Goal: Navigation & Orientation: Find specific page/section

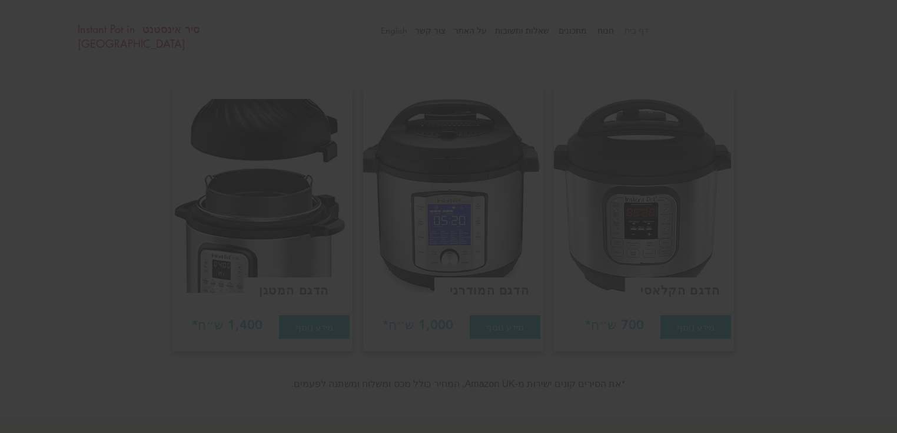
click at [278, 135] on icon "חזרה לאתר" at bounding box center [280, 135] width 9 height 9
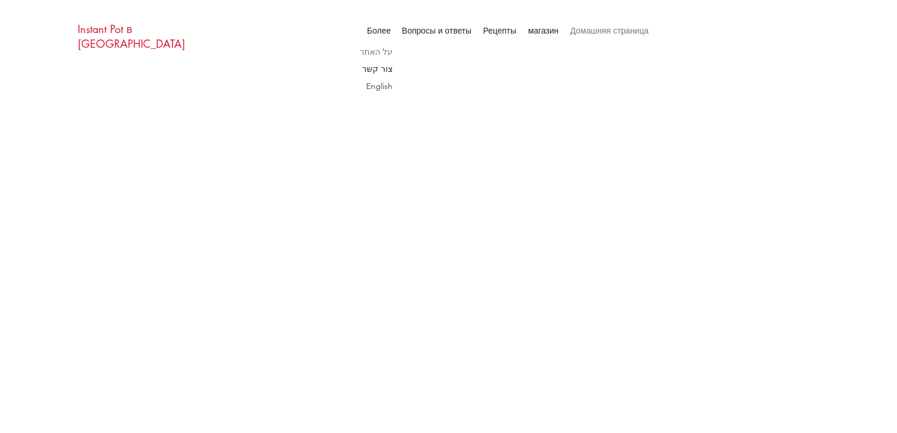
click at [376, 51] on p "על האתר" at bounding box center [376, 52] width 41 height 17
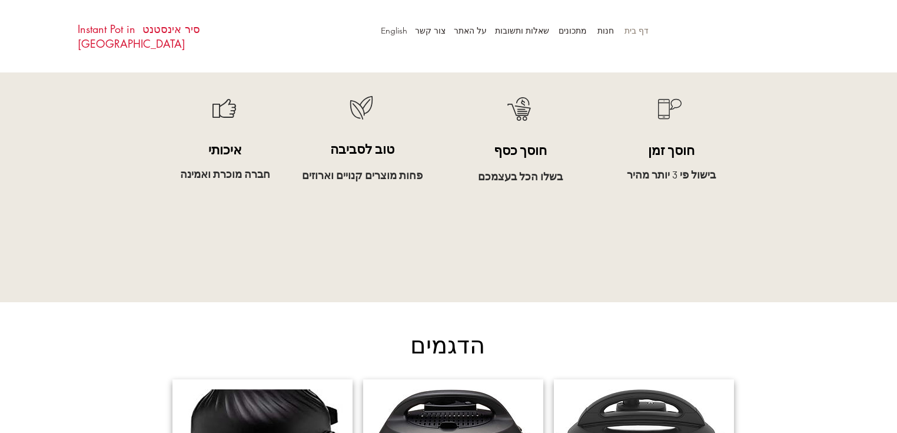
scroll to position [863, 0]
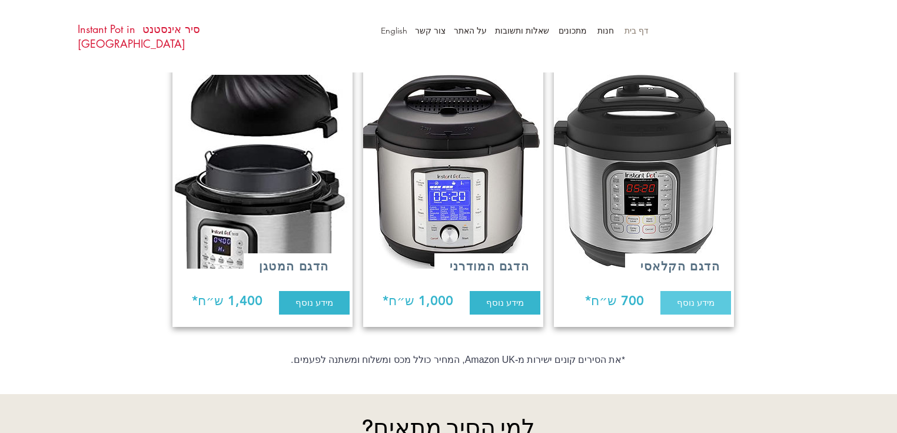
click at [701, 296] on span "מידע נוסף" at bounding box center [696, 302] width 38 height 12
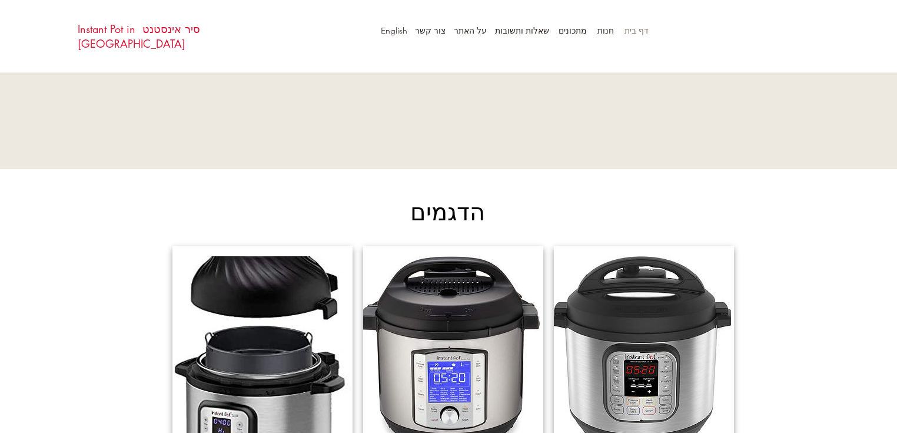
scroll to position [446, 0]
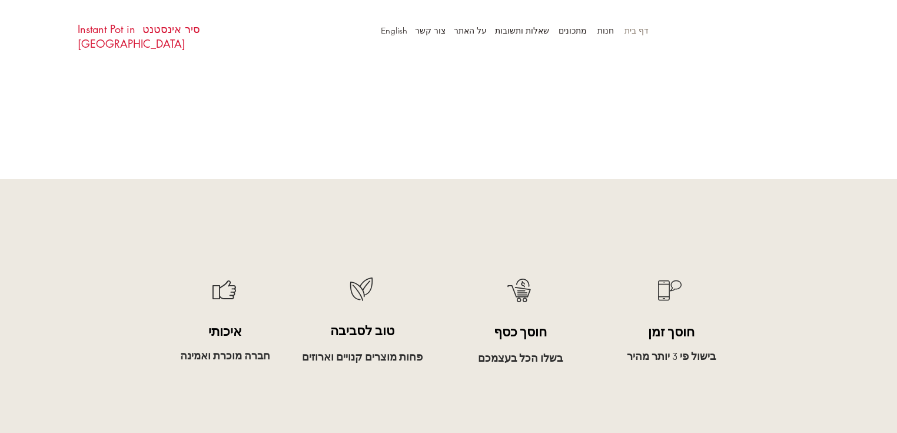
click at [638, 31] on p "דף בית" at bounding box center [637, 31] width 36 height 18
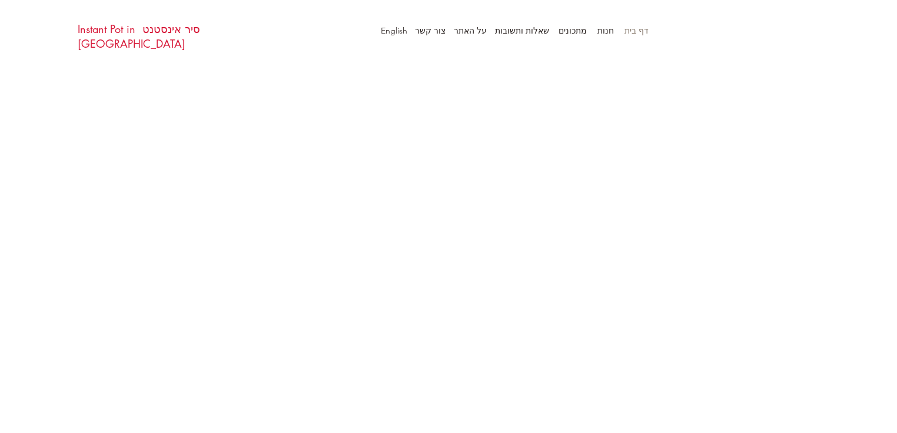
scroll to position [0, 0]
click at [603, 24] on p "חנות" at bounding box center [606, 31] width 28 height 18
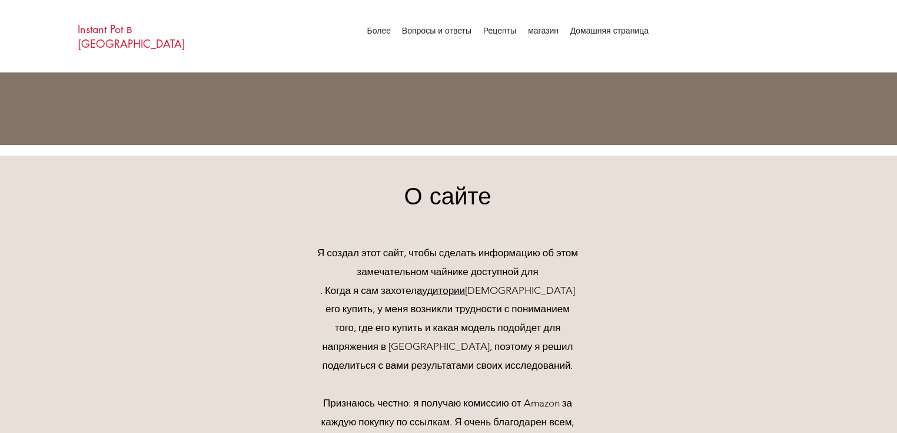
scroll to position [134, 0]
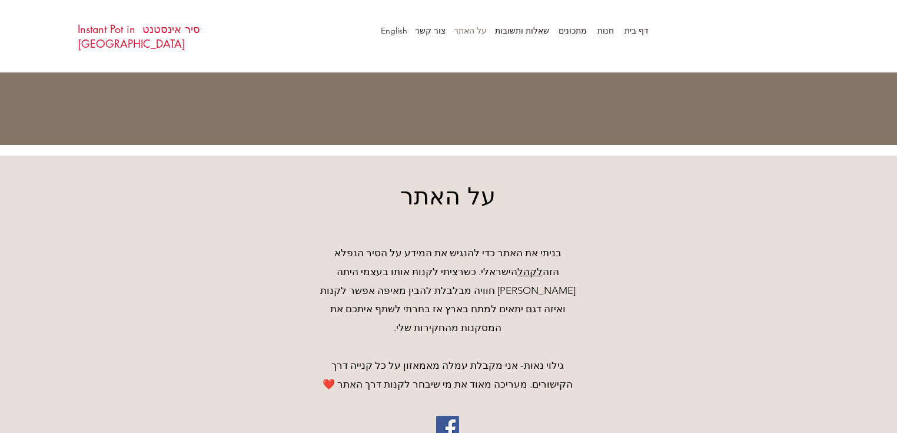
click at [173, 31] on link "סיר אינסטנט Instant Pot in [GEOGRAPHIC_DATA]" at bounding box center [139, 36] width 122 height 29
